Goal: Find specific page/section: Find specific page/section

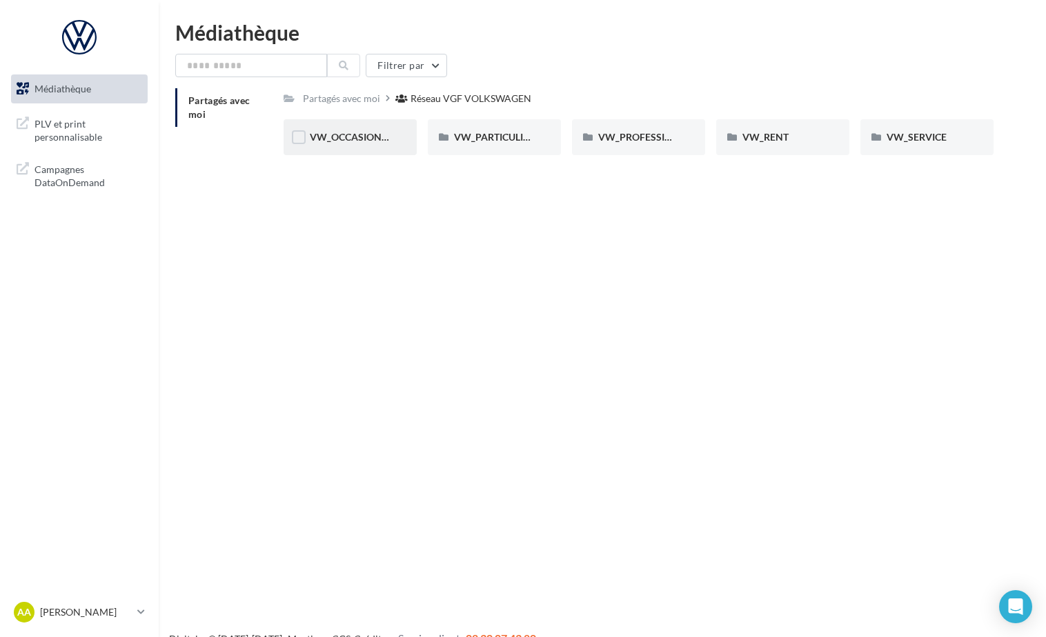
click at [352, 146] on div "VW_OCCASIONS_GARANTIES" at bounding box center [350, 137] width 133 height 36
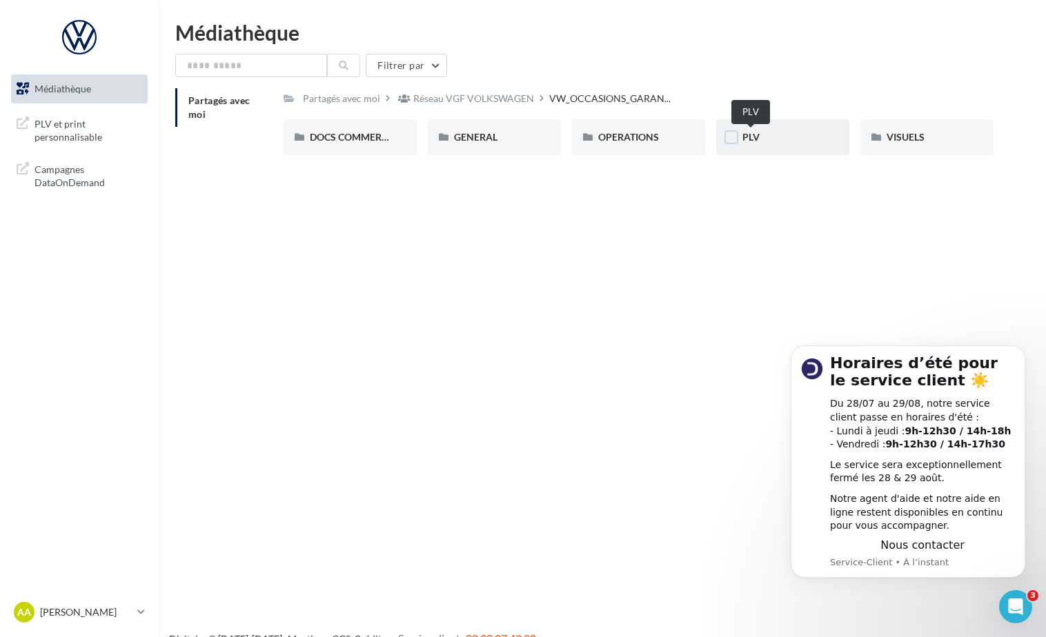
click at [755, 141] on span "PLV" at bounding box center [750, 137] width 17 height 12
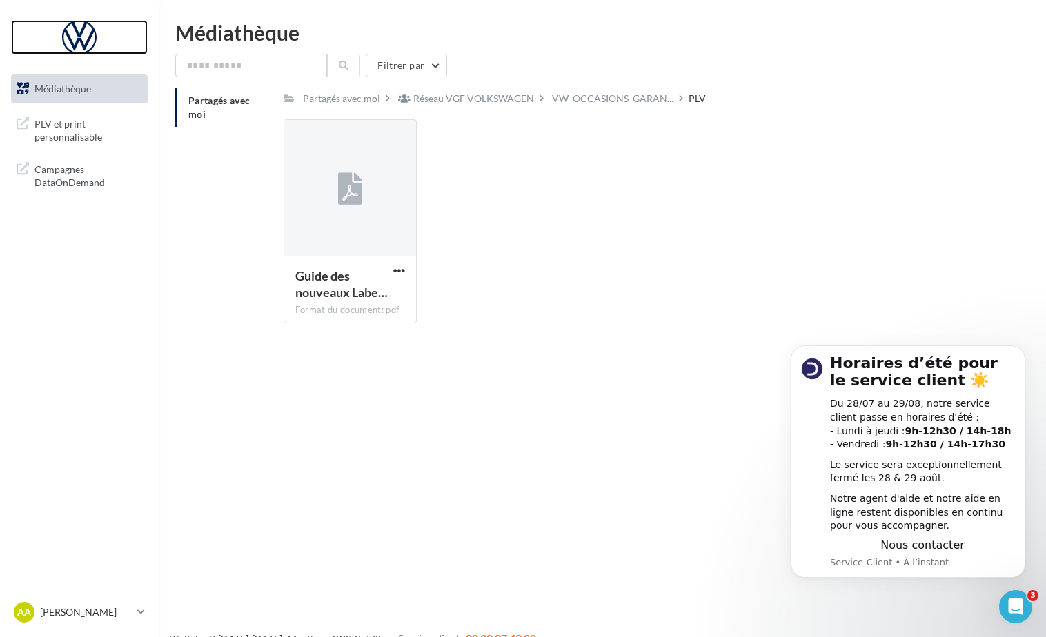
click at [83, 48] on div at bounding box center [79, 37] width 110 height 34
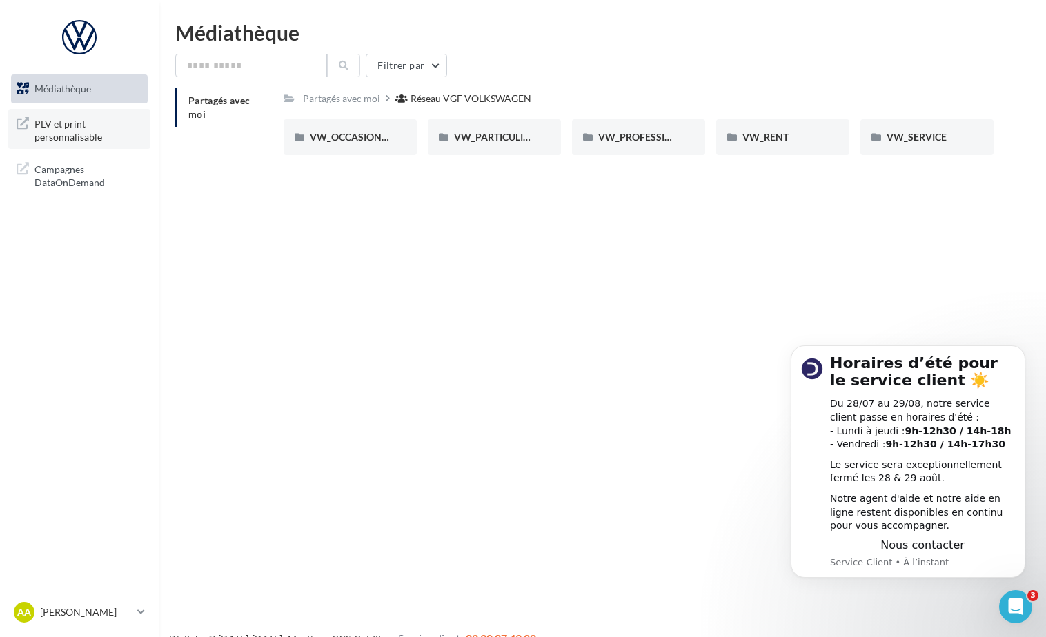
click at [91, 130] on span "PLV et print personnalisable" at bounding box center [88, 130] width 108 height 30
click at [72, 629] on div "Aa [PERSON_NAME] parsot vovw-anpa-59223" at bounding box center [79, 618] width 159 height 38
click at [78, 614] on p "[PERSON_NAME]" at bounding box center [86, 613] width 92 height 14
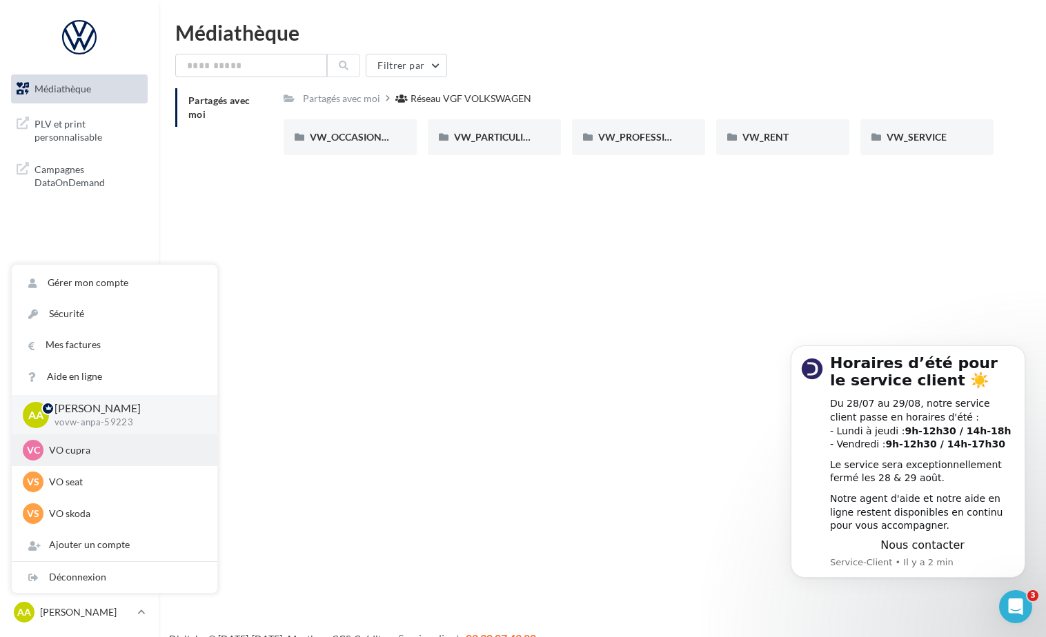
click at [97, 455] on p "VO cupra" at bounding box center [125, 451] width 152 height 14
